Goal: Information Seeking & Learning: Learn about a topic

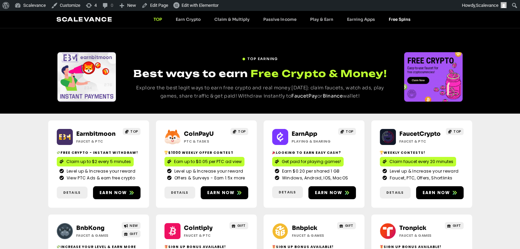
click at [389, 19] on link "Free Spins" at bounding box center [399, 19] width 36 height 5
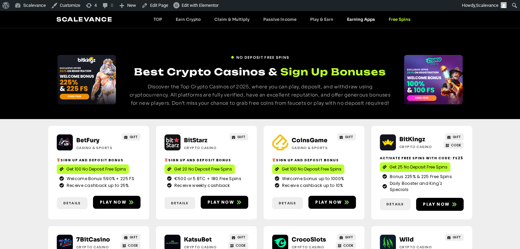
click at [363, 17] on link "Earning Apps" at bounding box center [361, 19] width 42 height 5
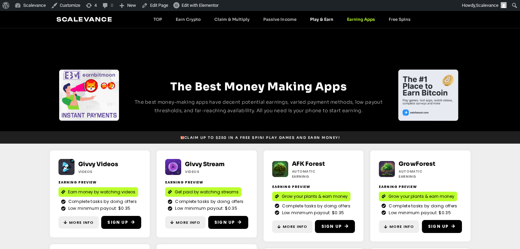
click at [324, 19] on link "Play & Earn" at bounding box center [321, 19] width 37 height 5
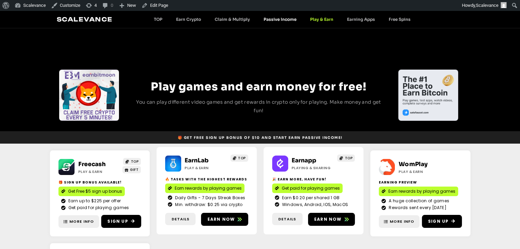
click at [284, 18] on link "Passive Income" at bounding box center [280, 19] width 46 height 5
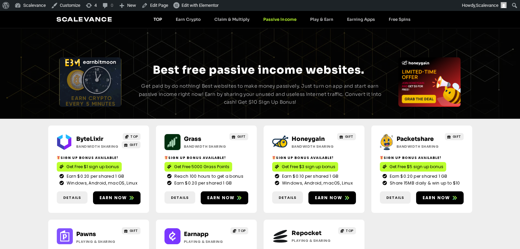
click at [159, 21] on link "TOP" at bounding box center [158, 19] width 22 height 5
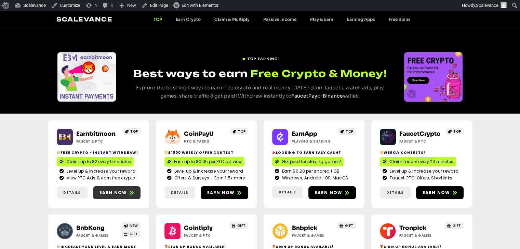
click at [107, 196] on link "Earn now" at bounding box center [116, 193] width 47 height 13
